Goal: Find specific page/section: Find specific page/section

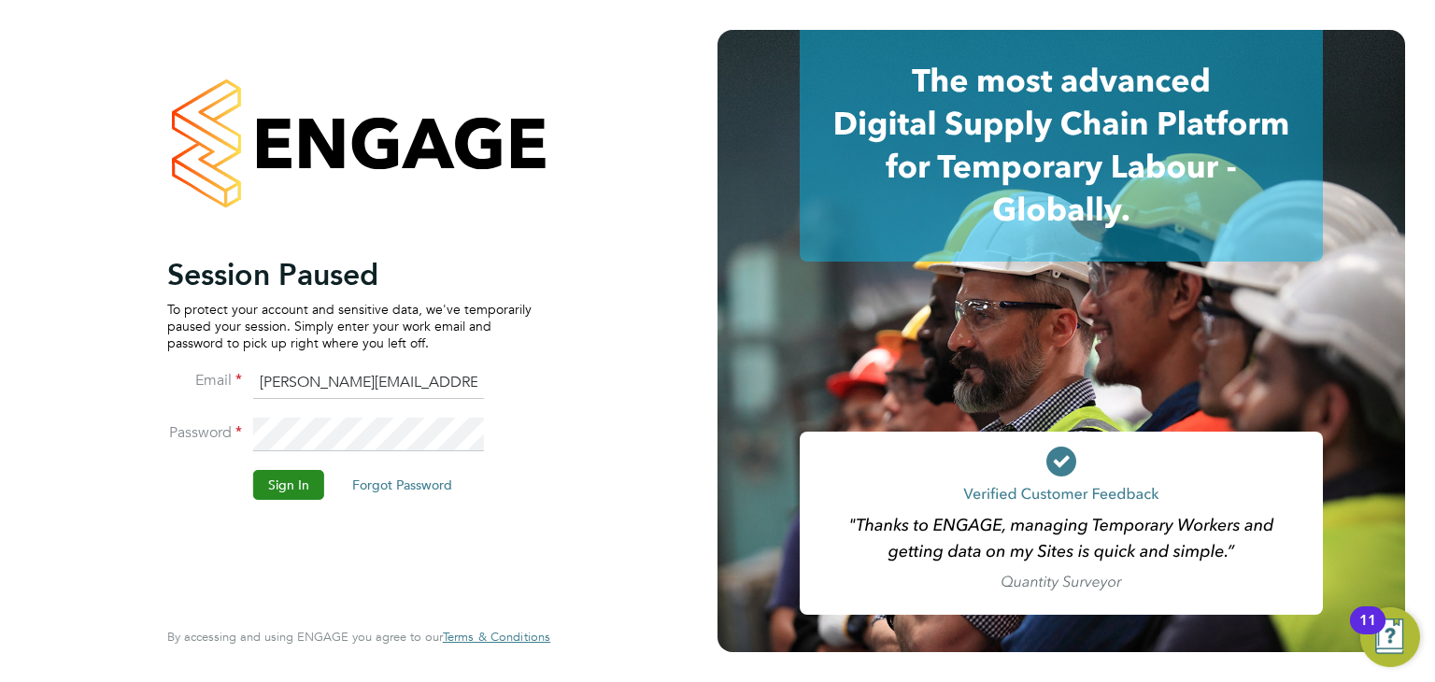
click at [291, 487] on button "Sign In" at bounding box center [288, 485] width 71 height 30
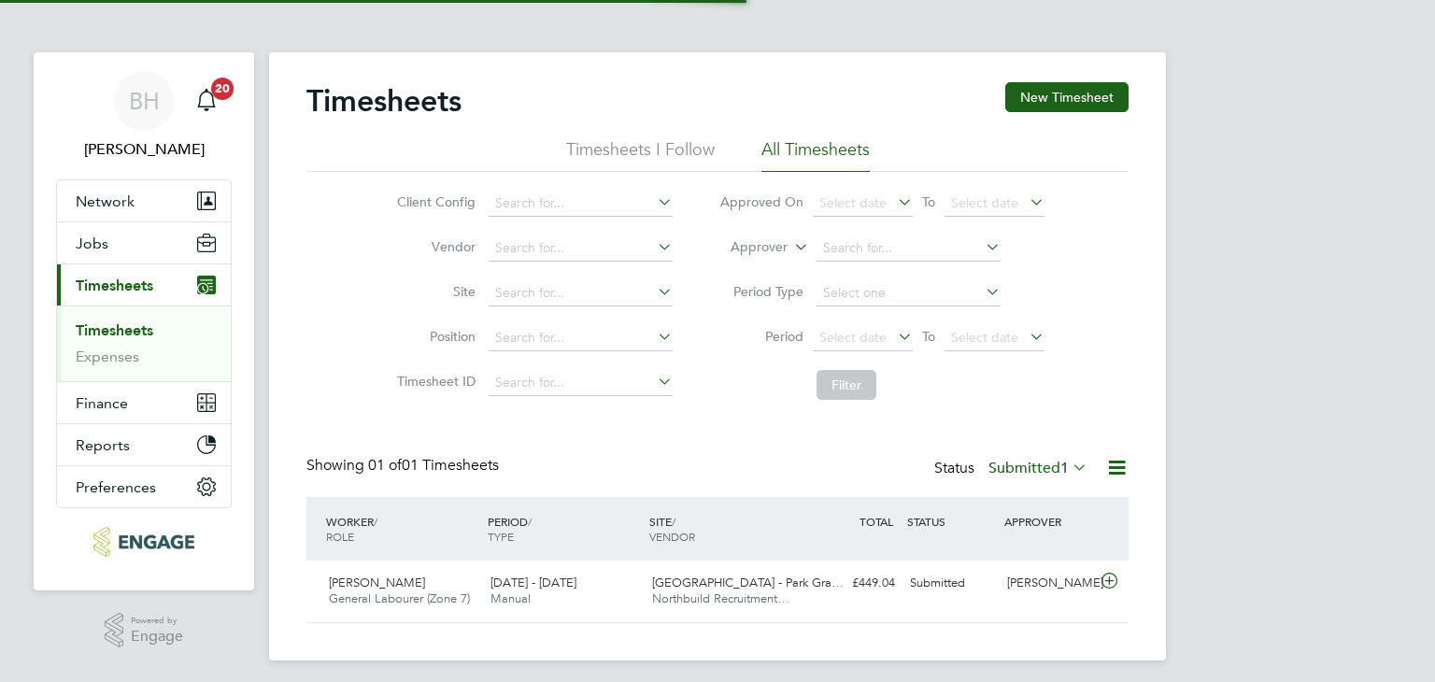
scroll to position [47, 163]
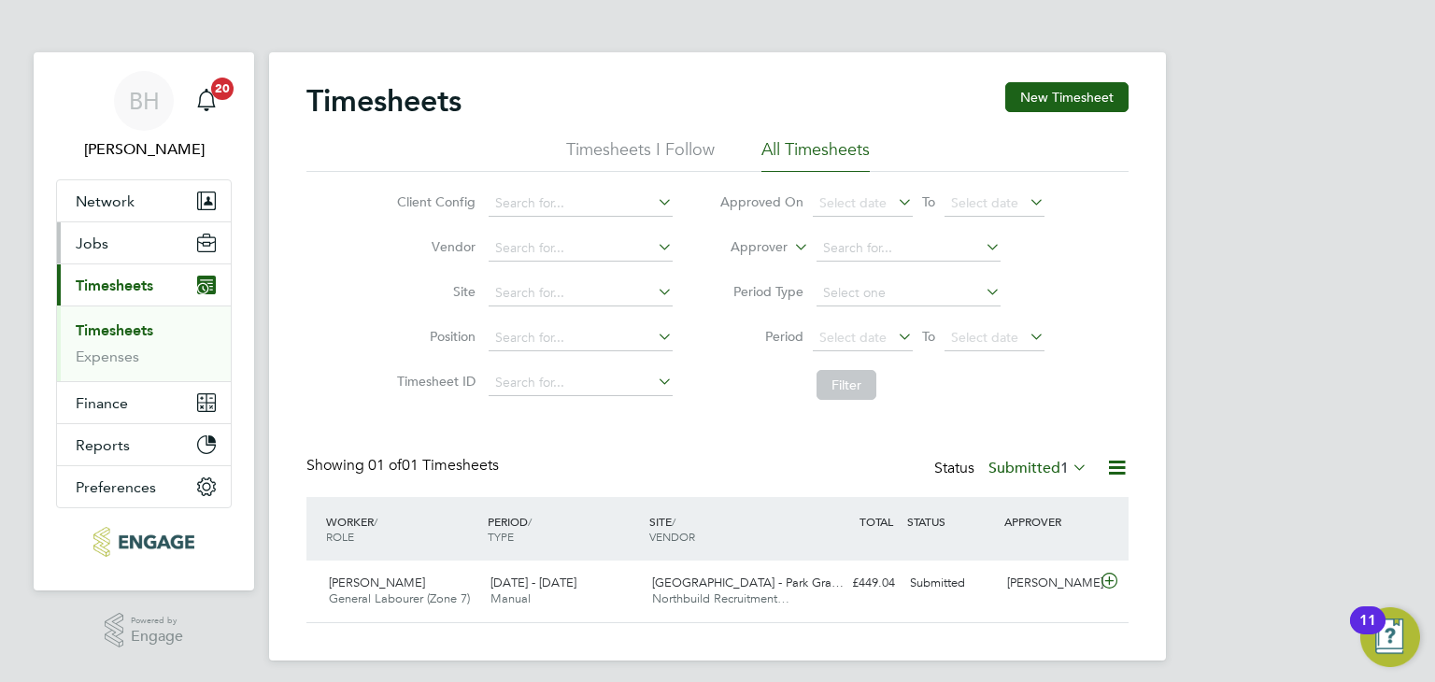
click at [108, 252] on button "Jobs" at bounding box center [144, 242] width 174 height 41
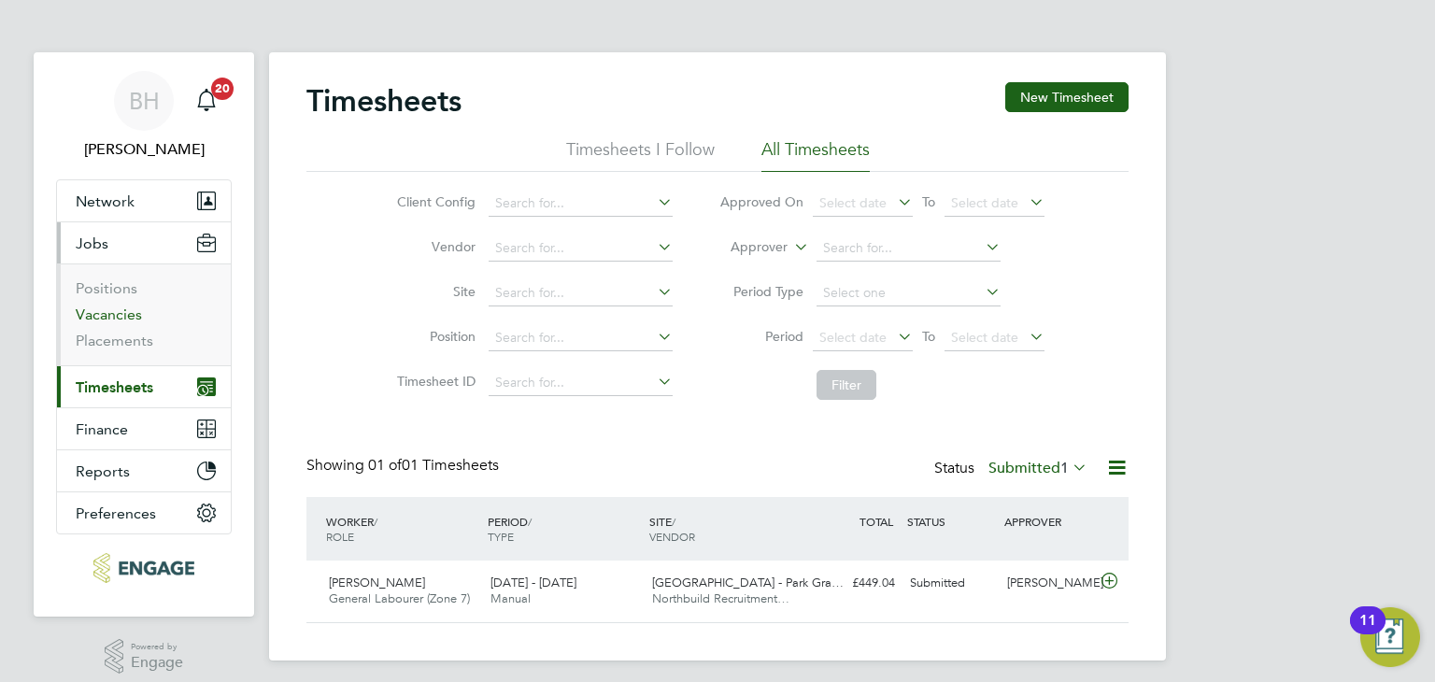
click at [106, 314] on link "Vacancies" at bounding box center [109, 314] width 66 height 18
